Goal: Information Seeking & Learning: Learn about a topic

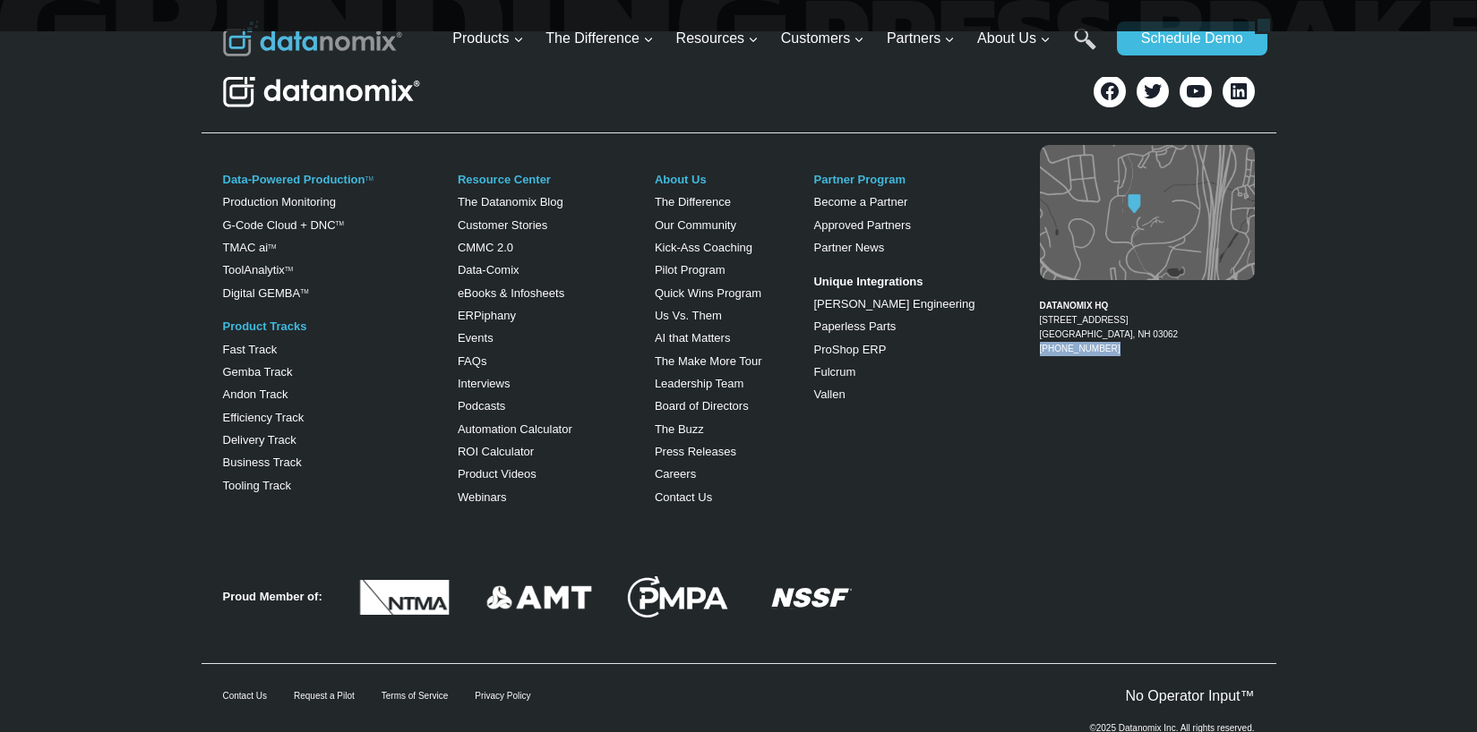
click at [1040, 294] on figcaption "DATANOMIX HQ [STREET_ADDRESS] 1-866-488-4369" at bounding box center [1147, 321] width 215 height 72
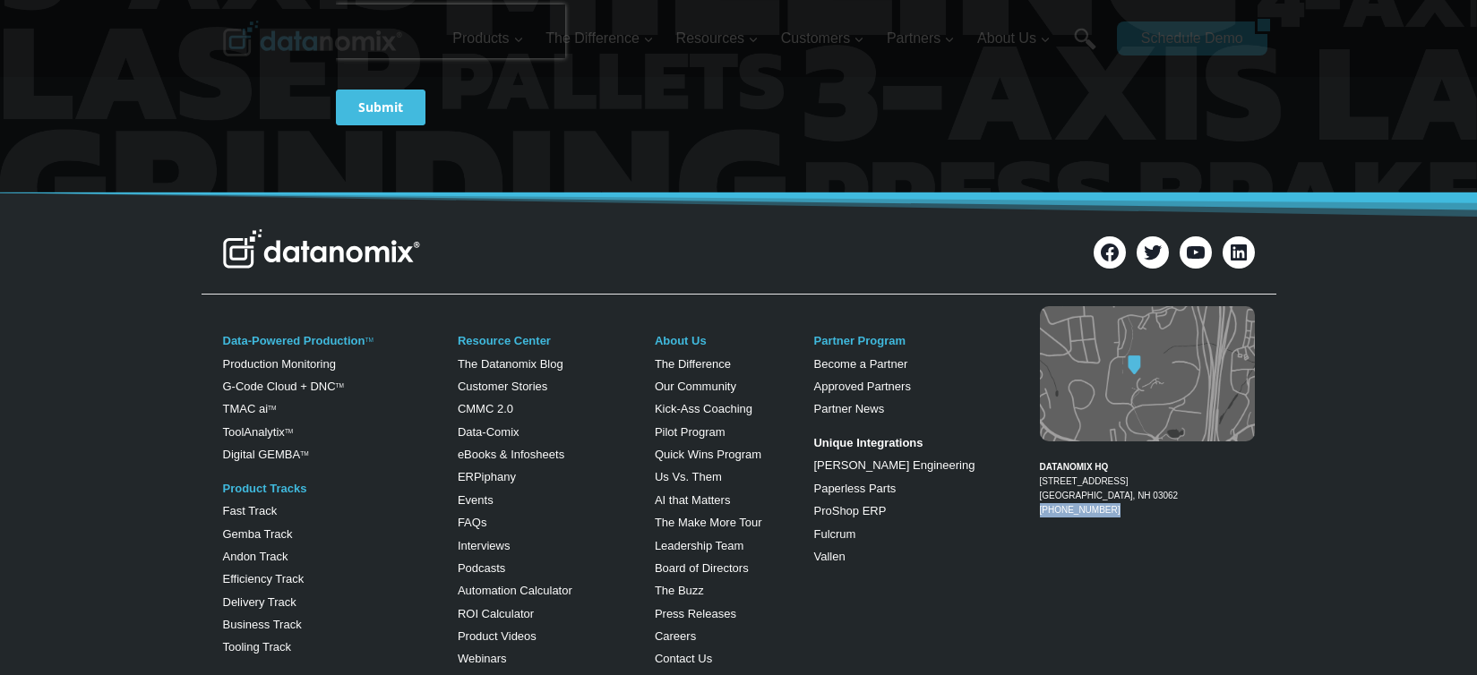
scroll to position [7043, 0]
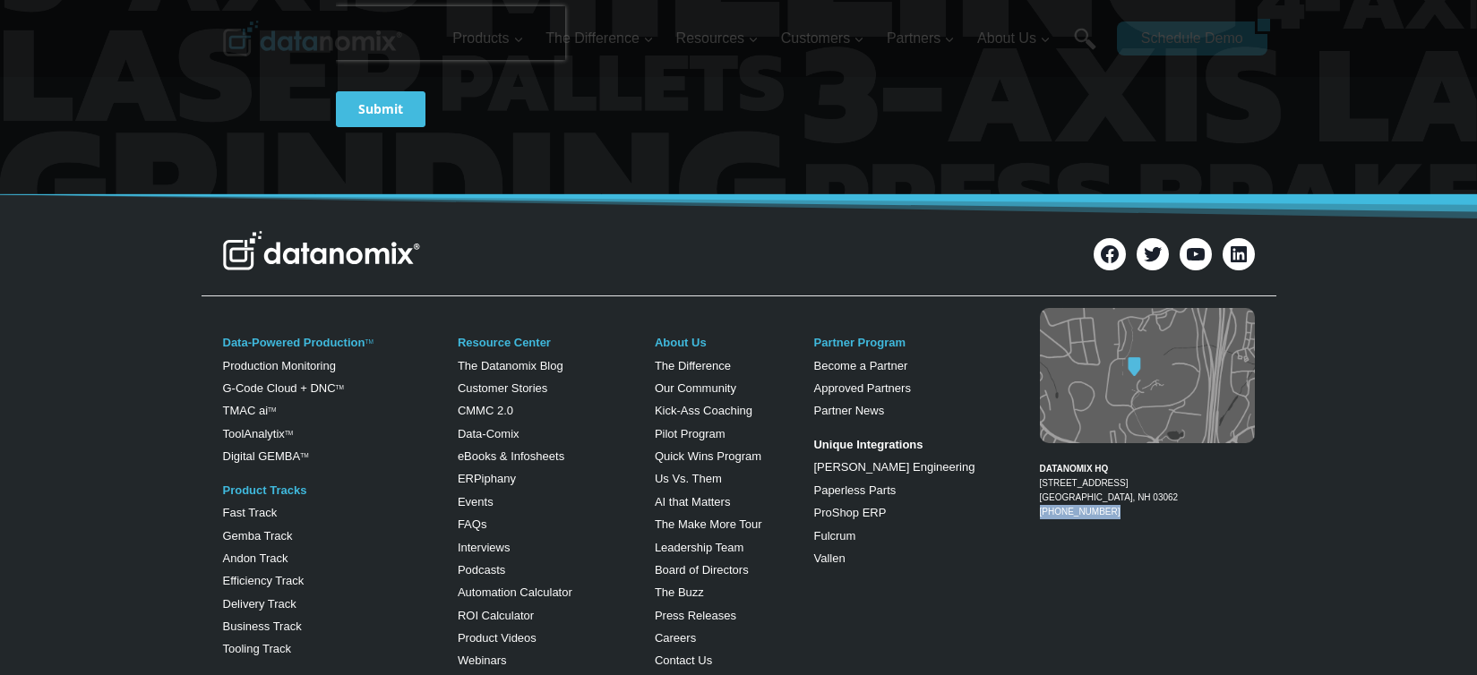
click at [1377, 304] on div "Data-Powered Production TM Production Monitoring G-Code Cloud + DNC TM TMAC ai …" at bounding box center [738, 499] width 1477 height 391
click at [1204, 247] on icon at bounding box center [1196, 253] width 20 height 13
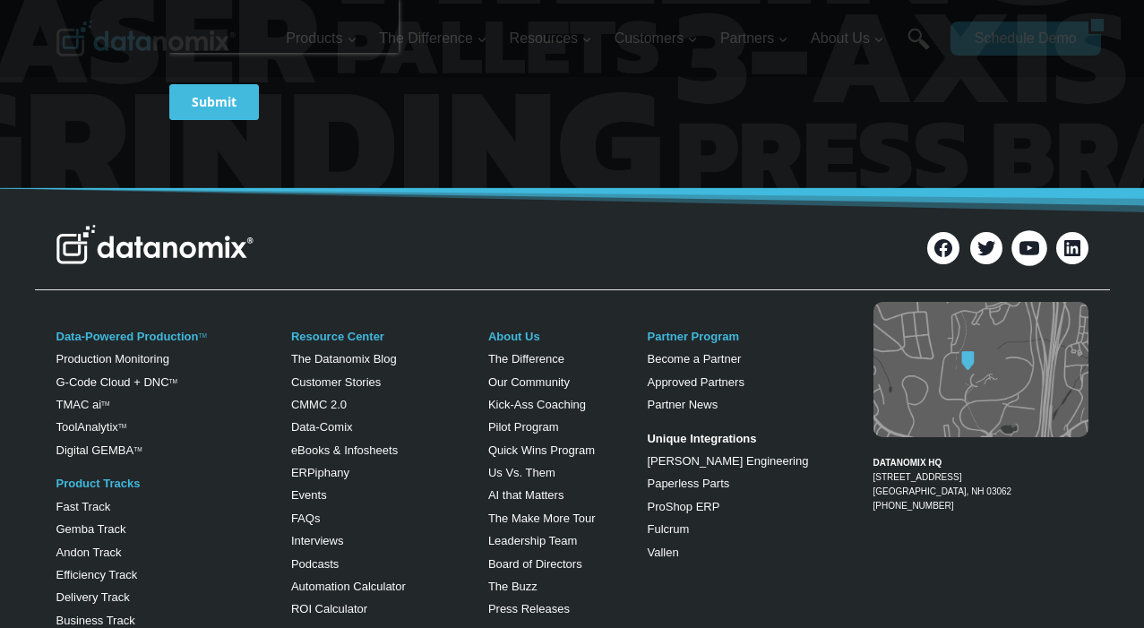
scroll to position [7143, 0]
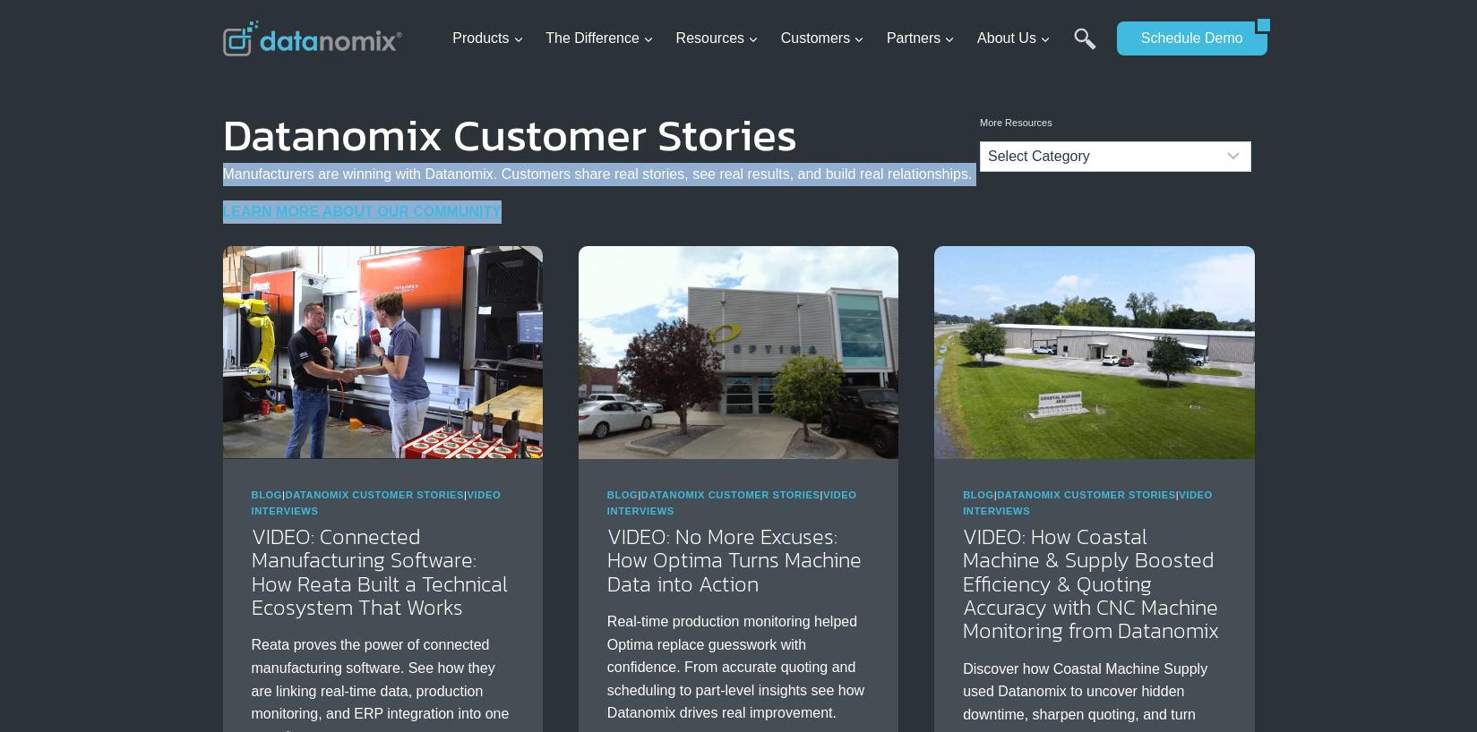
drag, startPoint x: 0, startPoint y: 0, endPoint x: 994, endPoint y: 175, distance: 1009.2
click at [995, 175] on div "More Resources Categories Categories Select Category Blog Datanomix Comix Datan…" at bounding box center [738, 141] width 1477 height 129
drag, startPoint x: 994, startPoint y: 172, endPoint x: 253, endPoint y: 176, distance: 740.6
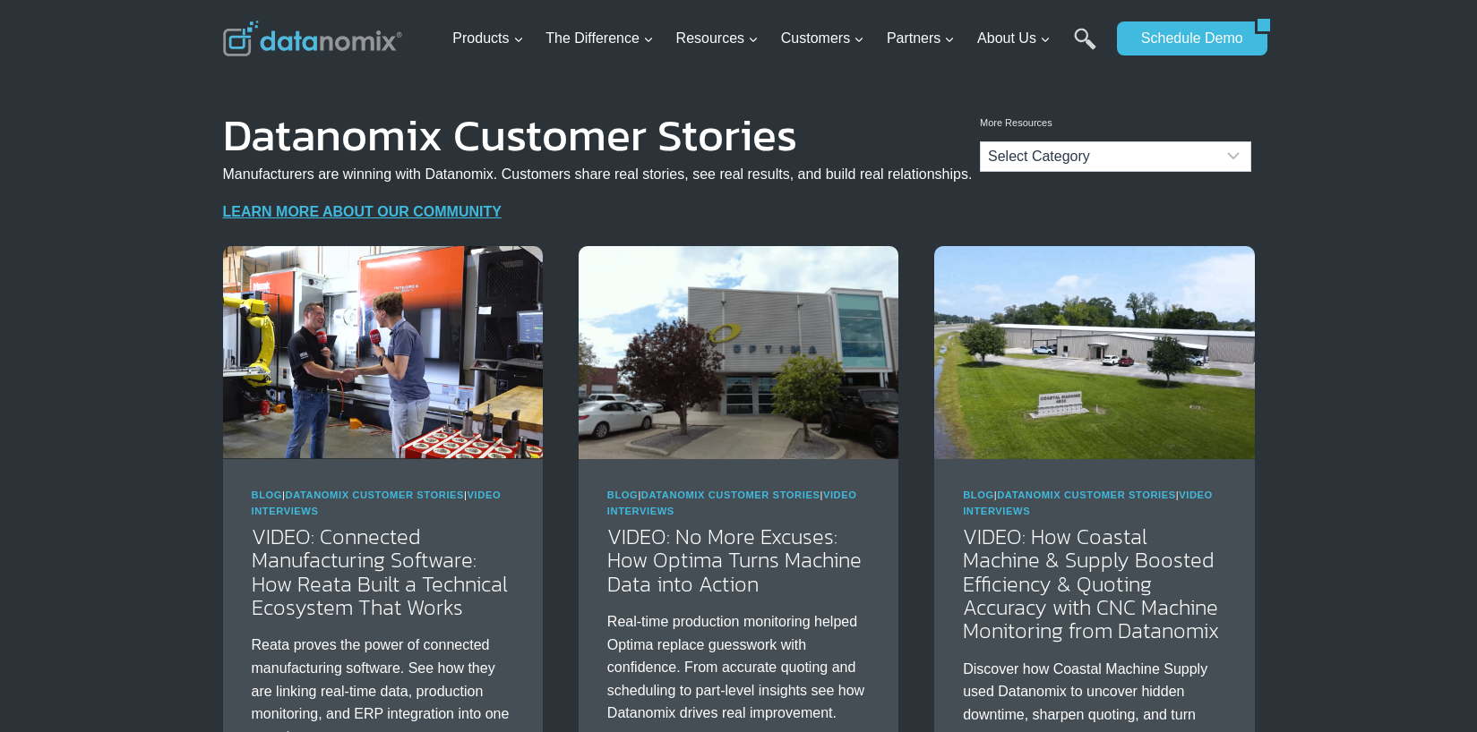
click at [237, 177] on p "Manufacturers are winning with Datanomix. Customers share real stories, see rea…" at bounding box center [598, 174] width 750 height 23
click at [417, 180] on p "Manufacturers are winning with Datanomix. Customers share real stories, see rea…" at bounding box center [598, 174] width 750 height 23
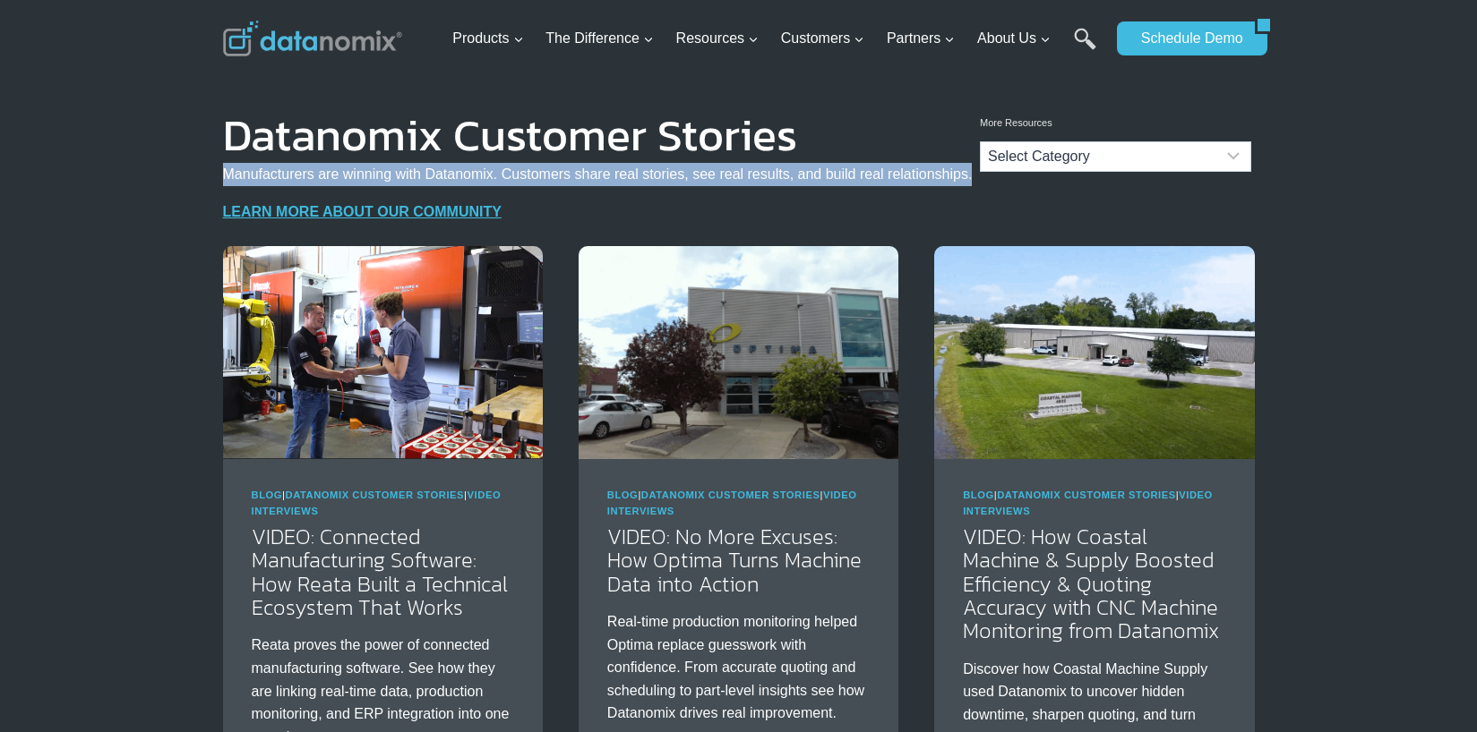
copy div "Manufacturers are winning with Datanomix. Customers share real stories, see rea…"
